Goal: Task Accomplishment & Management: Complete application form

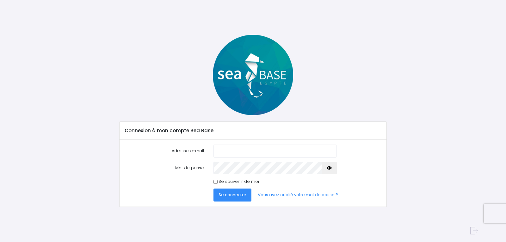
click at [230, 154] on input "Adresse e-mail" at bounding box center [274, 150] width 123 height 13
type input "[PERSON_NAME][EMAIL_ADDRESS][DOMAIN_NAME]"
click at [329, 168] on icon "button" at bounding box center [328, 168] width 5 height 0
click at [232, 191] on button "Se connecter" at bounding box center [232, 194] width 38 height 13
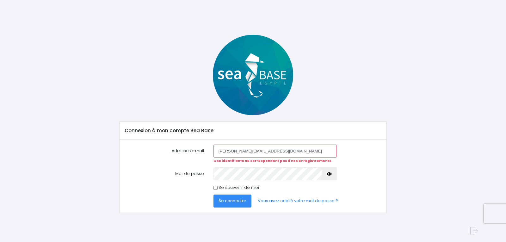
click at [329, 174] on icon "button" at bounding box center [328, 174] width 5 height 0
click at [229, 200] on span "Se connecter" at bounding box center [232, 201] width 28 height 6
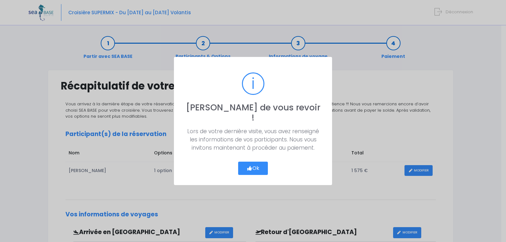
click at [255, 161] on button "Ok" at bounding box center [253, 167] width 30 height 13
